Goal: Task Accomplishment & Management: Use online tool/utility

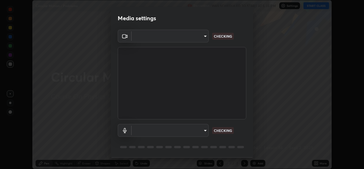
scroll to position [169, 364]
type input "57fe27bd87a5c904b82cfb68591c05e5b7b0fb216399449cf39a3c9620d95e23"
click at [195, 130] on body "Erase all Circular Motion - Problems Recording WAS SCHEDULED TO START AT 5:35 P…" at bounding box center [182, 84] width 364 height 169
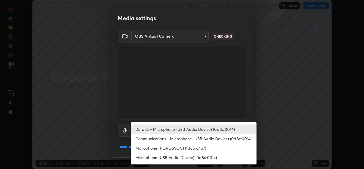
click at [191, 146] on li "Microphone (POROSVOC) (1d6b:a4a7)" at bounding box center [194, 147] width 126 height 9
type input "691afd1a8ad1f59f79a163dc929fd8cce74554ffa4927d1c5280d28312561fc3"
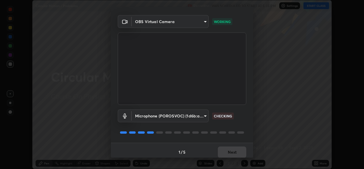
scroll to position [18, 0]
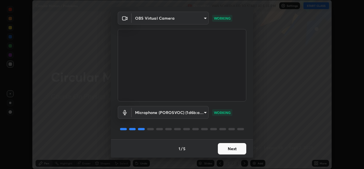
click at [233, 146] on button "Next" at bounding box center [232, 148] width 28 height 11
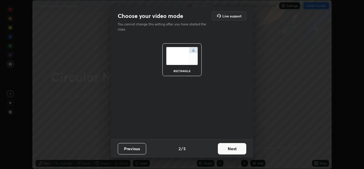
click at [234, 146] on button "Next" at bounding box center [232, 148] width 28 height 11
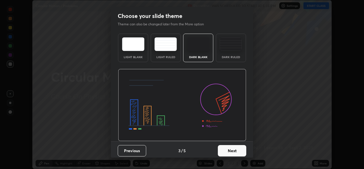
click at [233, 146] on button "Next" at bounding box center [232, 150] width 28 height 11
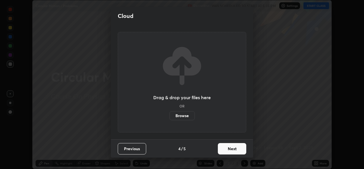
click at [231, 147] on button "Next" at bounding box center [232, 148] width 28 height 11
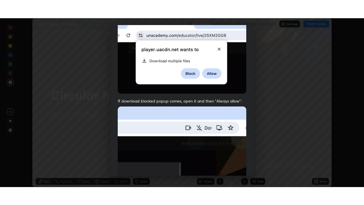
scroll to position [134, 0]
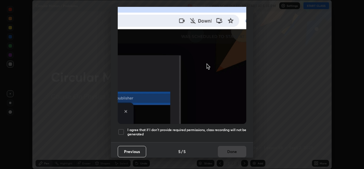
click at [122, 128] on div at bounding box center [121, 131] width 7 height 7
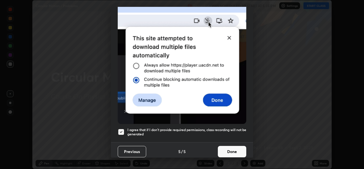
click at [231, 148] on button "Done" at bounding box center [232, 151] width 28 height 11
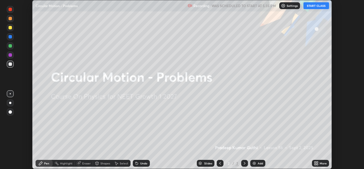
click at [314, 7] on button "START CLASS" at bounding box center [317, 5] width 26 height 7
click at [259, 163] on div "Add" at bounding box center [260, 163] width 5 height 3
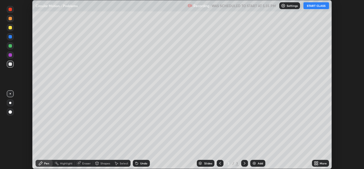
click at [318, 164] on icon at bounding box center [317, 163] width 1 height 1
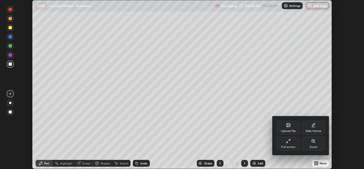
click at [289, 140] on icon at bounding box center [288, 141] width 5 height 5
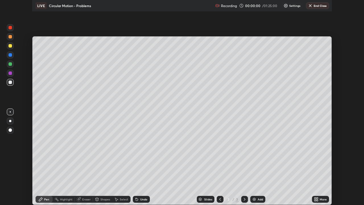
scroll to position [205, 364]
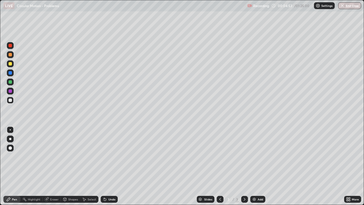
click at [11, 64] on div at bounding box center [10, 63] width 3 height 3
click at [258, 169] on div "Add" at bounding box center [260, 199] width 5 height 3
click at [106, 169] on div "Undo" at bounding box center [109, 199] width 17 height 7
click at [258, 169] on div "Add" at bounding box center [258, 199] width 15 height 7
click at [11, 74] on div at bounding box center [10, 72] width 3 height 3
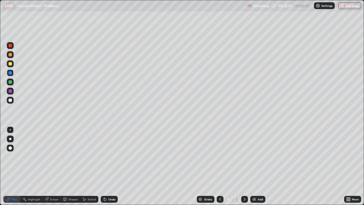
click at [11, 64] on div at bounding box center [10, 63] width 3 height 3
click at [258, 169] on div "Add" at bounding box center [260, 199] width 5 height 3
click at [114, 169] on div "Undo" at bounding box center [111, 199] width 7 height 3
click at [220, 169] on icon at bounding box center [221, 199] width 2 height 3
click at [245, 169] on icon at bounding box center [245, 199] width 2 height 3
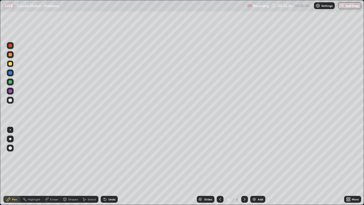
click at [253, 169] on img at bounding box center [254, 199] width 5 height 5
click at [112, 169] on div "Undo" at bounding box center [109, 199] width 17 height 7
click at [113, 169] on div "Undo" at bounding box center [111, 199] width 7 height 3
click at [112, 169] on div "Undo" at bounding box center [111, 199] width 7 height 3
click at [257, 169] on div "Add" at bounding box center [258, 199] width 15 height 7
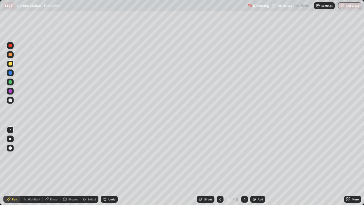
click at [110, 169] on div "Undo" at bounding box center [111, 199] width 7 height 3
click at [12, 100] on div at bounding box center [10, 100] width 3 height 3
click at [255, 169] on img at bounding box center [254, 199] width 5 height 5
click at [72, 169] on div "Shapes" at bounding box center [73, 199] width 10 height 3
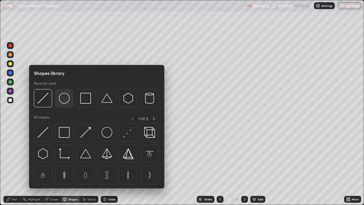
click at [64, 100] on img at bounding box center [64, 98] width 11 height 11
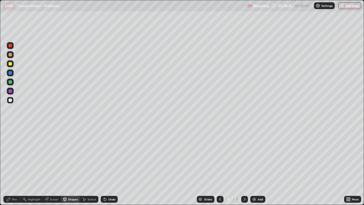
click at [17, 169] on div "Pen" at bounding box center [11, 199] width 17 height 7
click at [9, 82] on div at bounding box center [10, 81] width 3 height 3
click at [10, 73] on div at bounding box center [10, 72] width 3 height 3
click at [11, 64] on div at bounding box center [10, 63] width 3 height 3
click at [11, 101] on div at bounding box center [10, 100] width 3 height 3
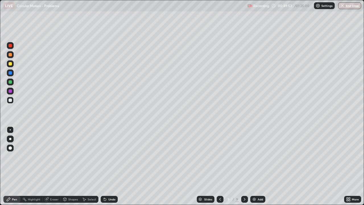
click at [111, 169] on div "Undo" at bounding box center [111, 199] width 7 height 3
click at [54, 169] on div "Eraser" at bounding box center [54, 199] width 9 height 3
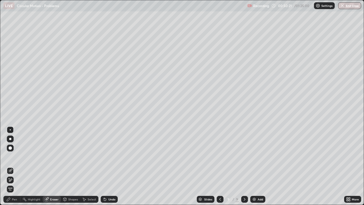
click at [16, 169] on div "Pen" at bounding box center [14, 199] width 5 height 3
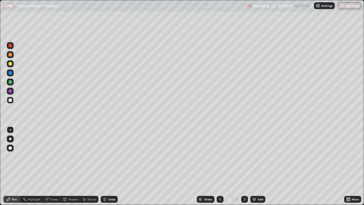
click at [10, 82] on div at bounding box center [10, 81] width 3 height 3
click at [112, 169] on div "Undo" at bounding box center [111, 199] width 7 height 3
click at [110, 169] on div "Undo" at bounding box center [111, 199] width 7 height 3
click at [107, 169] on div "Undo" at bounding box center [109, 199] width 17 height 7
click at [111, 169] on div "Undo" at bounding box center [111, 199] width 7 height 3
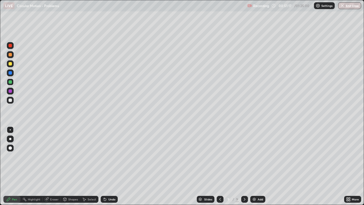
click at [111, 169] on div "Undo" at bounding box center [111, 199] width 7 height 3
click at [10, 65] on div at bounding box center [10, 63] width 3 height 3
click at [110, 169] on div "Undo" at bounding box center [111, 199] width 7 height 3
click at [113, 169] on div "Undo" at bounding box center [109, 199] width 17 height 7
click at [12, 99] on div at bounding box center [10, 100] width 3 height 3
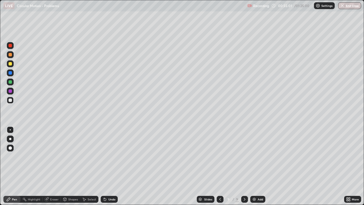
click at [111, 169] on div "Undo" at bounding box center [111, 199] width 7 height 3
click at [112, 169] on div "Undo" at bounding box center [111, 199] width 7 height 3
click at [109, 169] on div "Undo" at bounding box center [111, 199] width 7 height 3
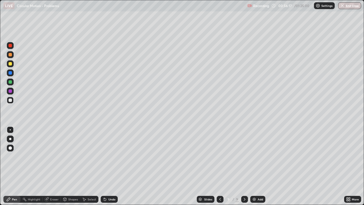
click at [109, 169] on div "Undo" at bounding box center [109, 199] width 17 height 7
click at [110, 169] on div "Undo" at bounding box center [111, 199] width 7 height 3
click at [110, 169] on div "Undo" at bounding box center [109, 199] width 17 height 7
click at [110, 169] on div "Undo" at bounding box center [111, 199] width 7 height 3
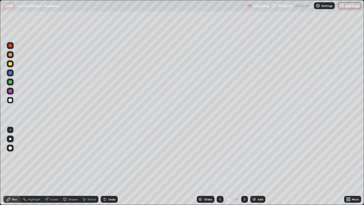
click at [111, 169] on div "Undo" at bounding box center [111, 199] width 7 height 3
click at [110, 169] on div "Undo" at bounding box center [111, 199] width 7 height 3
click at [109, 169] on div "Undo" at bounding box center [109, 199] width 17 height 7
click at [108, 169] on div "Undo" at bounding box center [109, 199] width 17 height 7
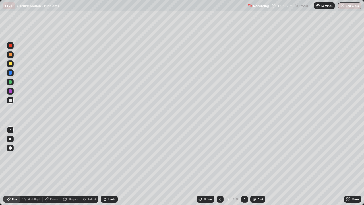
click at [108, 169] on div "Undo" at bounding box center [109, 199] width 17 height 7
click at [109, 169] on div "Undo" at bounding box center [111, 199] width 7 height 3
click at [110, 169] on div "Undo" at bounding box center [111, 199] width 7 height 3
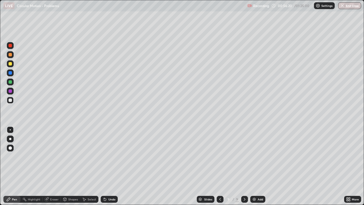
click at [110, 169] on div "Undo" at bounding box center [111, 199] width 7 height 3
click at [111, 169] on div "Undo" at bounding box center [109, 199] width 17 height 7
click at [111, 169] on div "Undo" at bounding box center [111, 199] width 7 height 3
click at [110, 169] on div "Undo" at bounding box center [111, 199] width 7 height 3
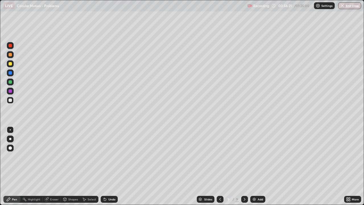
click at [110, 169] on div "Undo" at bounding box center [111, 199] width 7 height 3
click at [109, 169] on div "Undo" at bounding box center [111, 199] width 7 height 3
click at [110, 169] on div "Undo" at bounding box center [111, 199] width 7 height 3
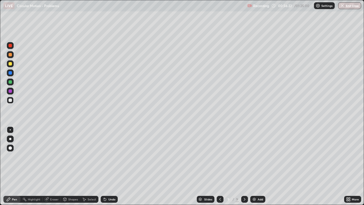
click at [109, 169] on div "Undo" at bounding box center [111, 199] width 7 height 3
click at [108, 169] on div "Undo" at bounding box center [111, 199] width 7 height 3
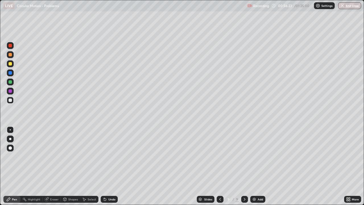
click at [108, 169] on div "Undo" at bounding box center [111, 199] width 7 height 3
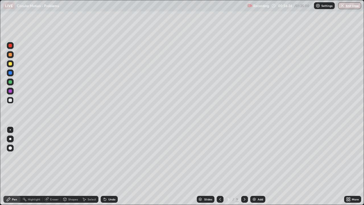
click at [109, 169] on div "Undo" at bounding box center [111, 199] width 7 height 3
click at [109, 169] on div "Undo" at bounding box center [109, 199] width 17 height 7
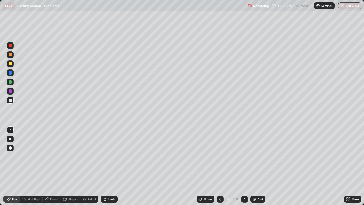
click at [109, 169] on div "Undo" at bounding box center [109, 199] width 17 height 7
click at [110, 169] on div "Undo" at bounding box center [109, 199] width 17 height 7
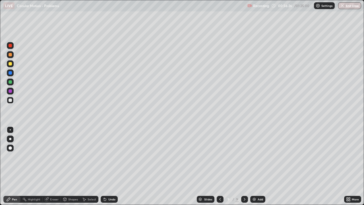
click at [110, 169] on div "Undo" at bounding box center [109, 199] width 17 height 7
click at [111, 169] on div "Undo" at bounding box center [109, 199] width 17 height 7
click at [112, 169] on div "Undo" at bounding box center [109, 199] width 17 height 7
click at [111, 169] on div "Undo" at bounding box center [109, 199] width 17 height 7
click at [111, 169] on div "Undo" at bounding box center [111, 199] width 7 height 3
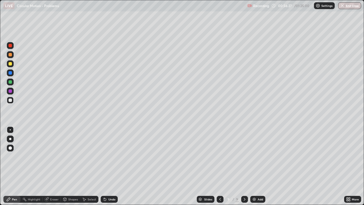
click at [111, 169] on div "Undo" at bounding box center [111, 199] width 7 height 3
click at [110, 169] on div "Undo" at bounding box center [109, 199] width 17 height 7
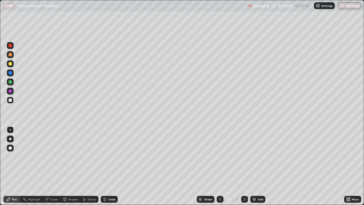
click at [110, 169] on div "Undo" at bounding box center [109, 199] width 17 height 7
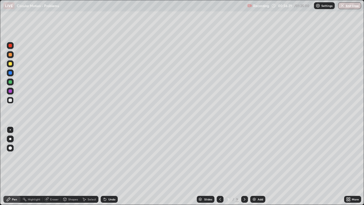
click at [110, 169] on div "Undo" at bounding box center [111, 199] width 7 height 3
click at [50, 169] on div "Eraser" at bounding box center [52, 199] width 18 height 7
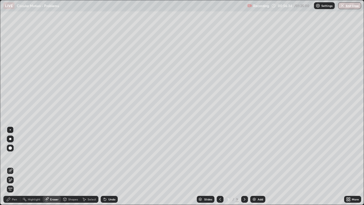
click at [109, 169] on div "Undo" at bounding box center [111, 199] width 7 height 3
click at [9, 169] on icon at bounding box center [8, 199] width 5 height 5
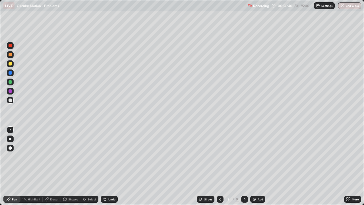
click at [111, 169] on div "Undo" at bounding box center [111, 199] width 7 height 3
click at [54, 169] on div "Eraser" at bounding box center [54, 199] width 9 height 3
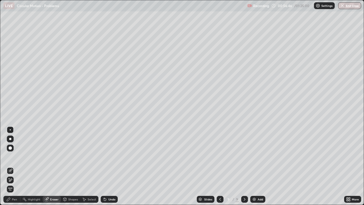
click at [12, 169] on div "Pen" at bounding box center [14, 199] width 5 height 3
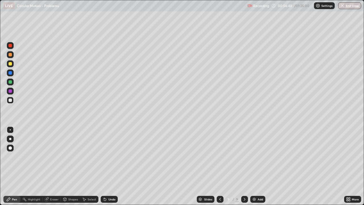
click at [11, 63] on div at bounding box center [10, 63] width 3 height 3
click at [11, 101] on div at bounding box center [10, 100] width 3 height 3
click at [220, 169] on div at bounding box center [220, 199] width 7 height 7
click at [219, 169] on icon at bounding box center [220, 199] width 5 height 5
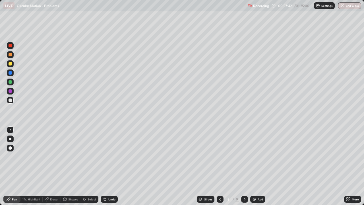
click at [220, 169] on icon at bounding box center [220, 199] width 5 height 5
click at [220, 169] on div at bounding box center [220, 199] width 7 height 7
click at [245, 169] on icon at bounding box center [245, 199] width 5 height 5
click at [244, 169] on icon at bounding box center [245, 199] width 5 height 5
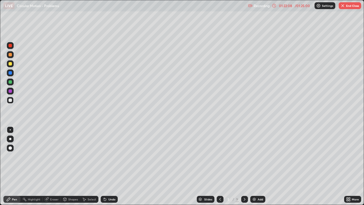
click at [244, 169] on div at bounding box center [244, 199] width 7 height 7
click at [244, 169] on icon at bounding box center [245, 199] width 5 height 5
click at [245, 169] on icon at bounding box center [245, 199] width 5 height 5
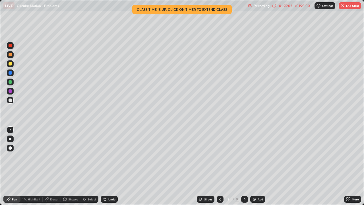
click at [352, 6] on button "End Class" at bounding box center [350, 5] width 22 height 7
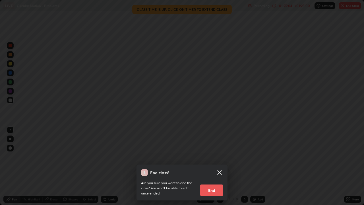
click at [216, 169] on button "End" at bounding box center [211, 189] width 23 height 11
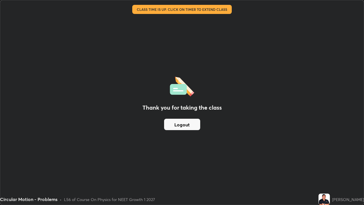
click at [190, 126] on button "Logout" at bounding box center [182, 124] width 36 height 11
